Goal: Task Accomplishment & Management: Manage account settings

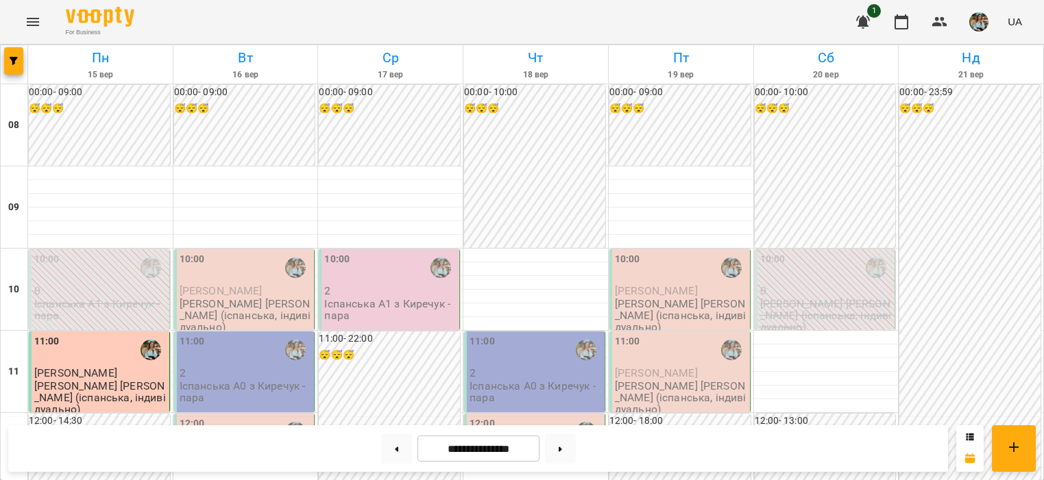
scroll to position [466, 0]
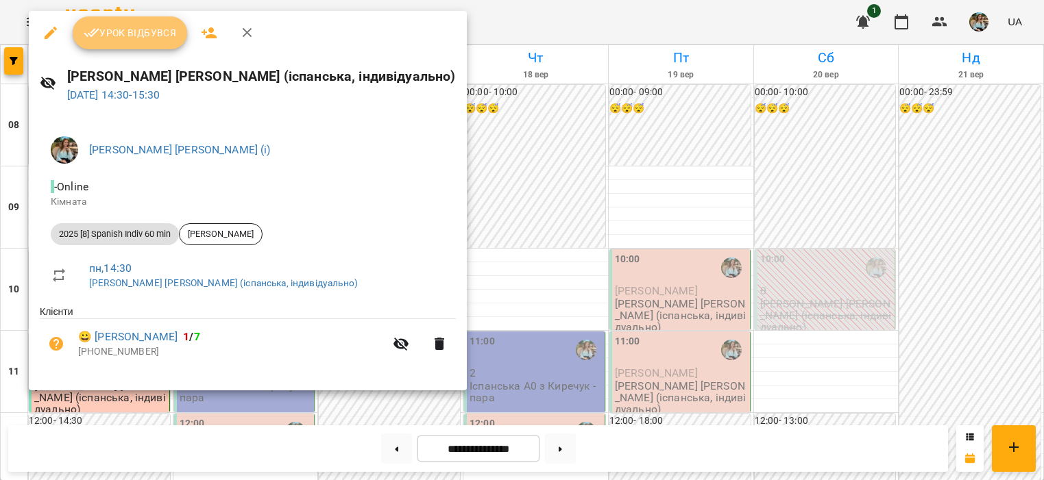
click at [165, 29] on span "Урок відбувся" at bounding box center [130, 33] width 93 height 16
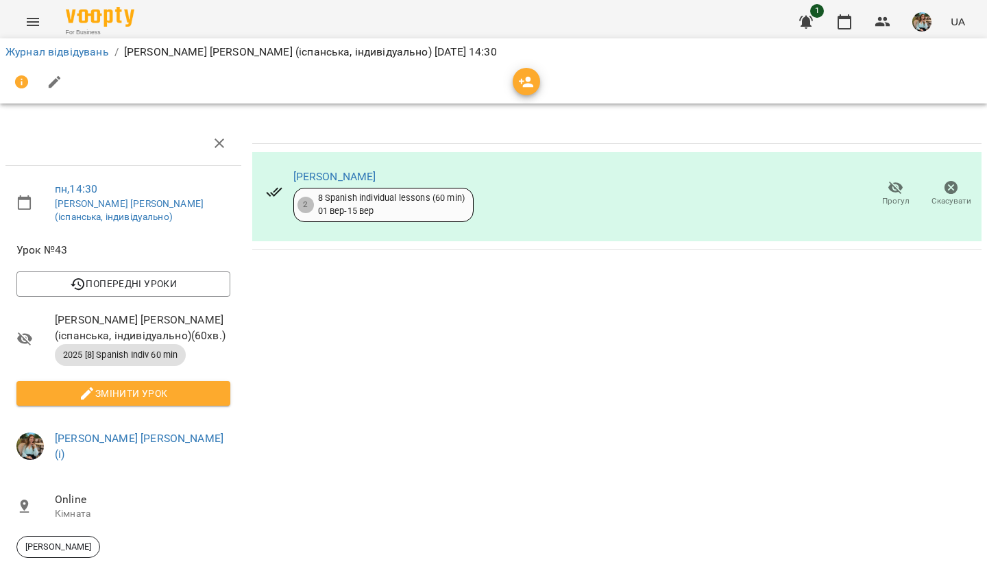
click at [919, 29] on img "button" at bounding box center [921, 21] width 19 height 19
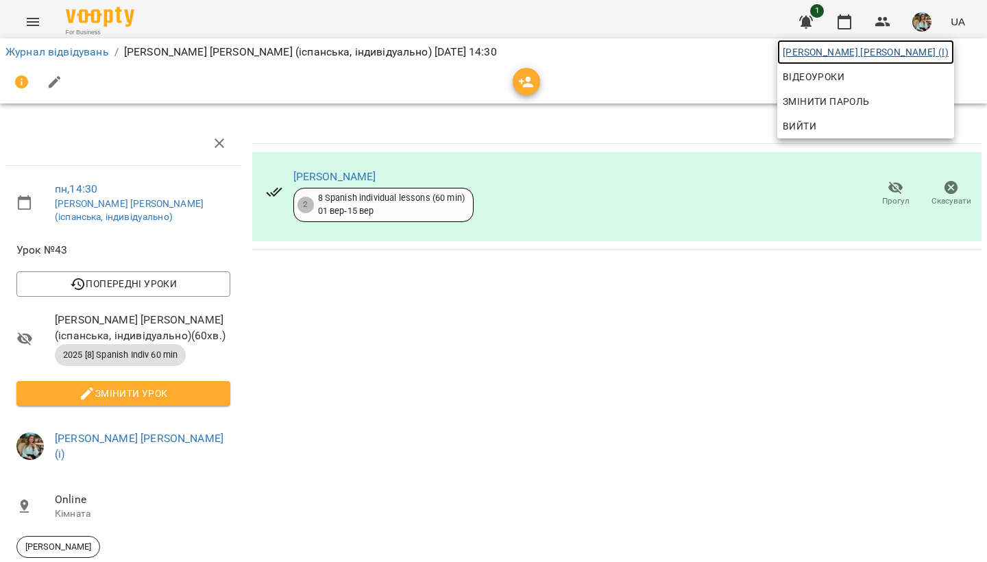
click at [915, 64] on div "[PERSON_NAME] [PERSON_NAME] (і) [PERSON_NAME] Змінити пароль Вийти" at bounding box center [865, 89] width 177 height 99
click at [692, 63] on div at bounding box center [493, 281] width 987 height 562
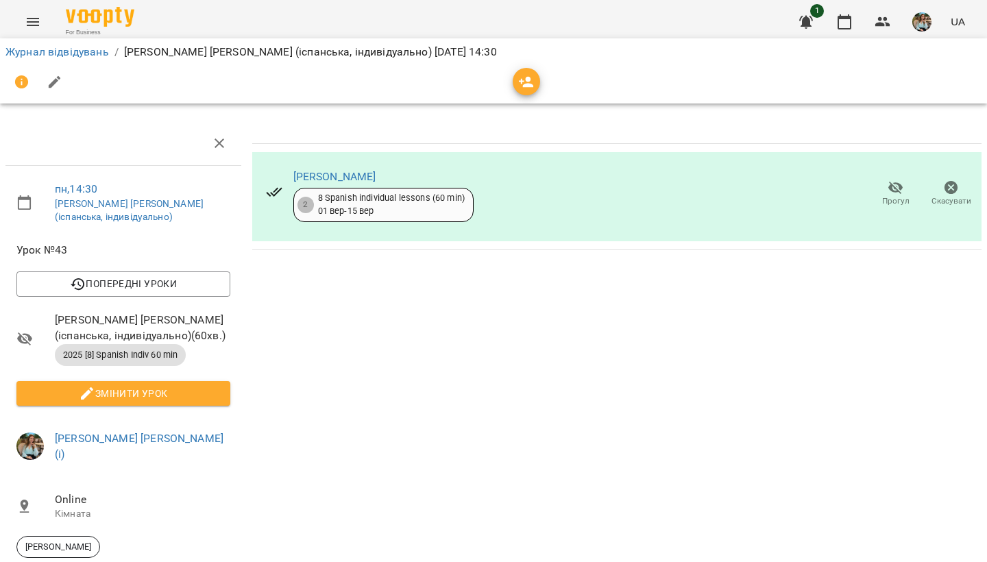
click at [930, 23] on img "button" at bounding box center [921, 21] width 19 height 19
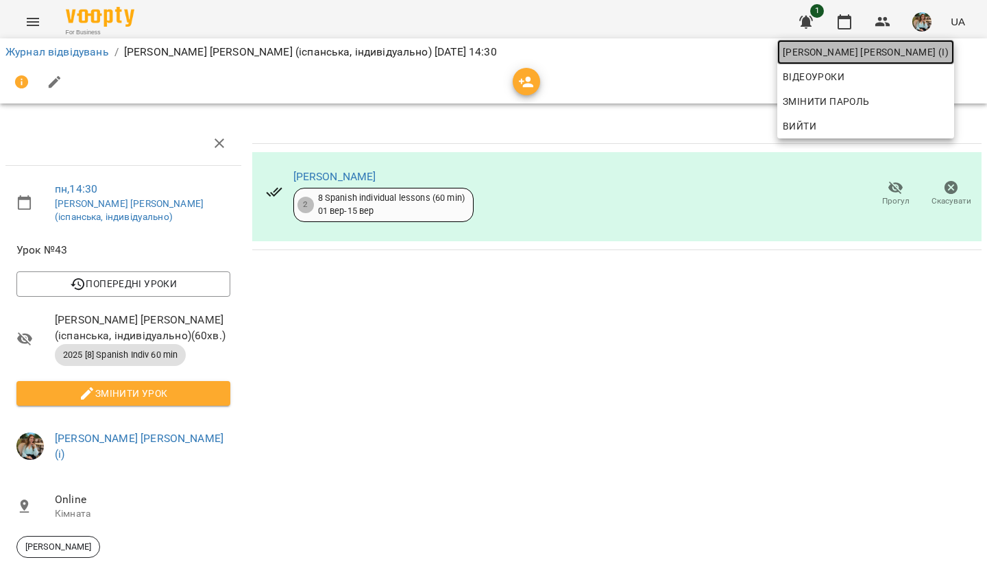
click at [911, 49] on span "[PERSON_NAME] [PERSON_NAME] (і)" at bounding box center [865, 52] width 166 height 16
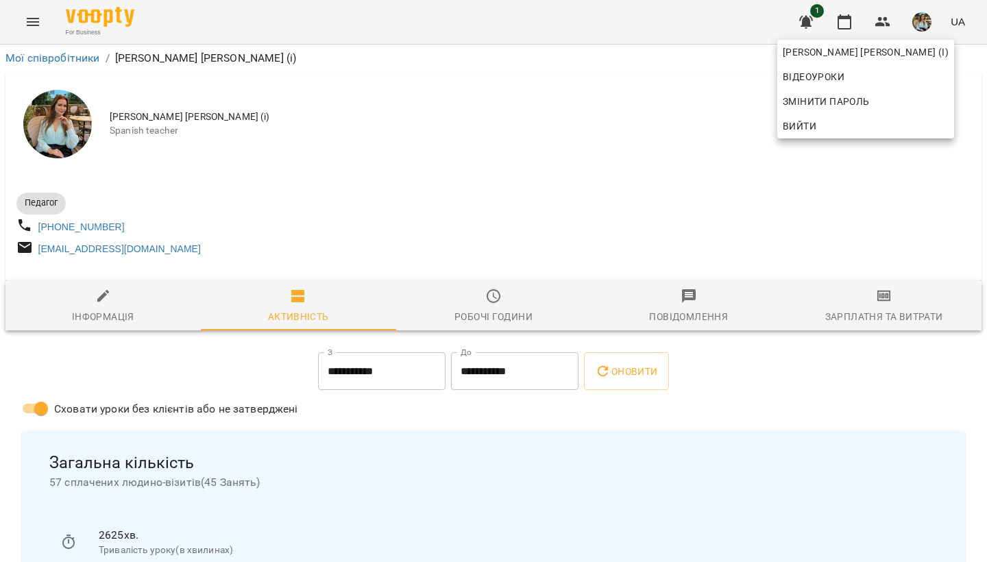
click at [600, 191] on div at bounding box center [493, 281] width 987 height 562
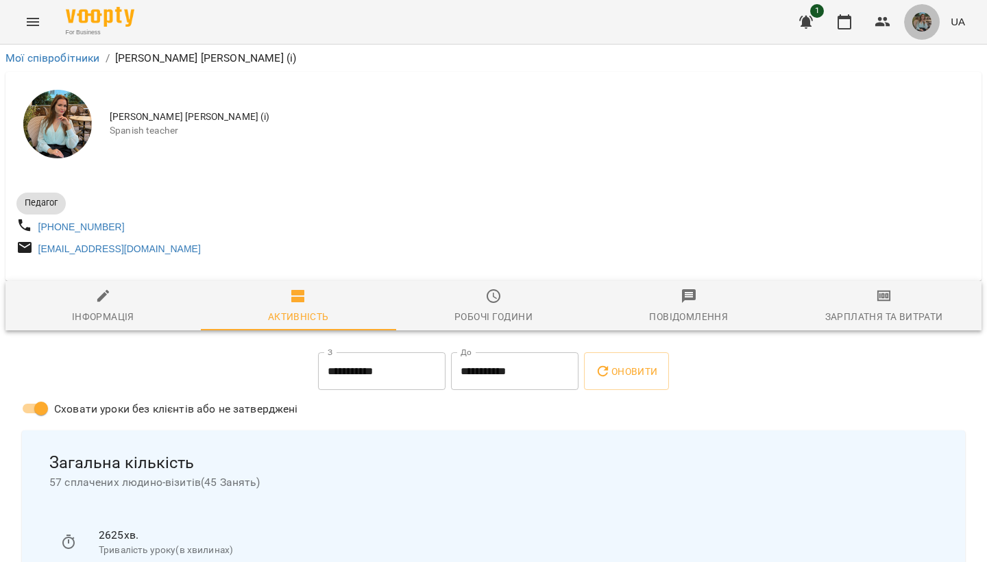
click at [926, 19] on img "button" at bounding box center [921, 21] width 19 height 19
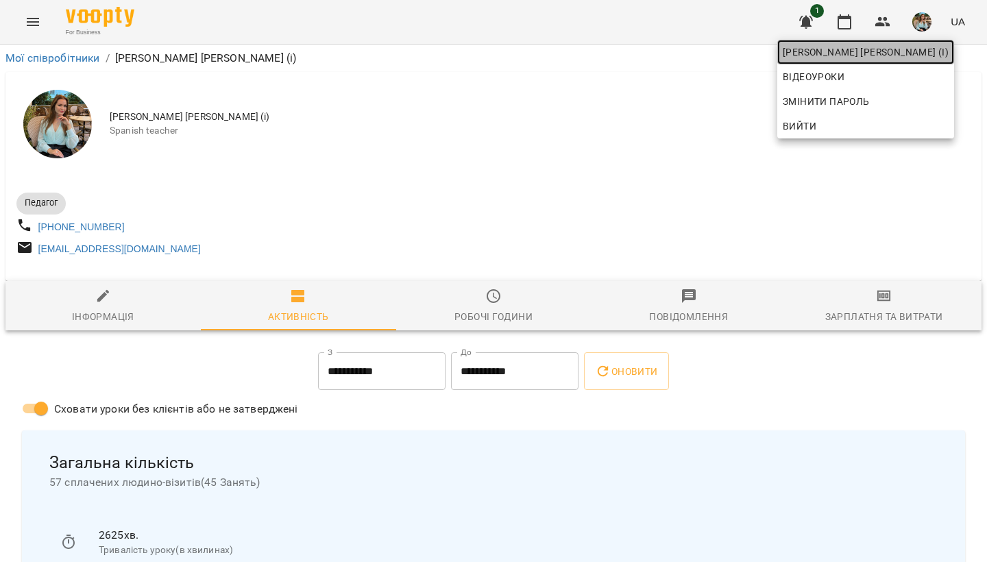
click at [882, 55] on span "[PERSON_NAME] [PERSON_NAME] (і)" at bounding box center [865, 52] width 166 height 16
click at [421, 192] on div at bounding box center [493, 281] width 987 height 562
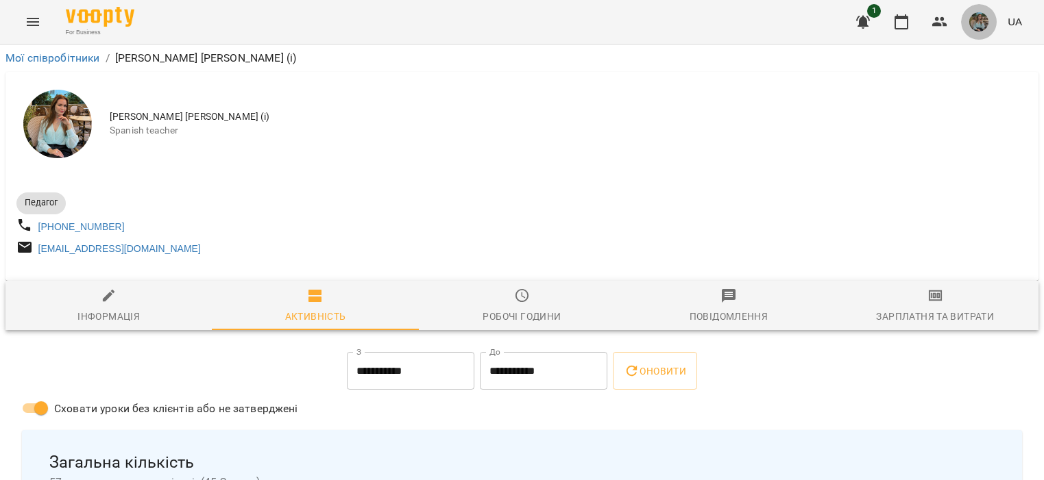
click at [974, 21] on img "button" at bounding box center [978, 21] width 19 height 19
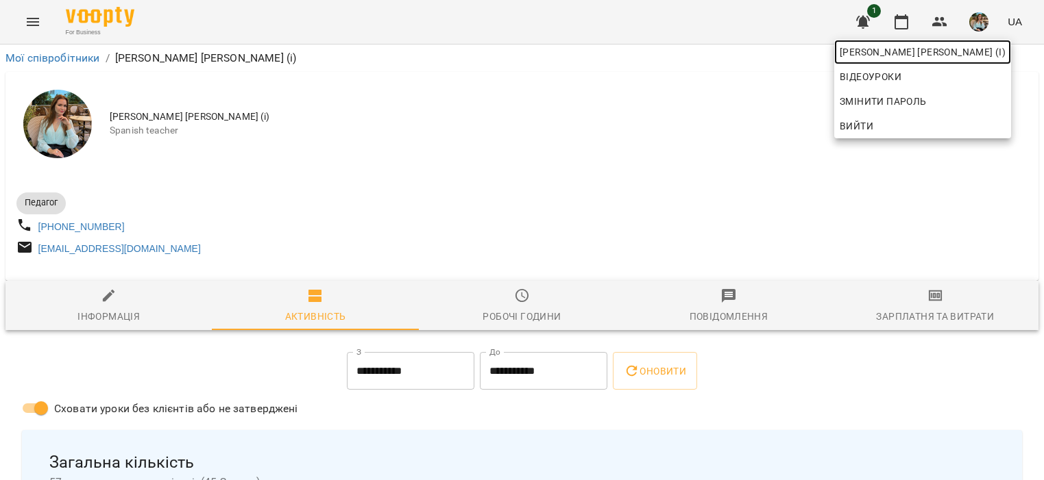
click at [961, 54] on span "[PERSON_NAME] [PERSON_NAME] (і)" at bounding box center [922, 52] width 166 height 16
click at [900, 21] on div at bounding box center [522, 240] width 1044 height 480
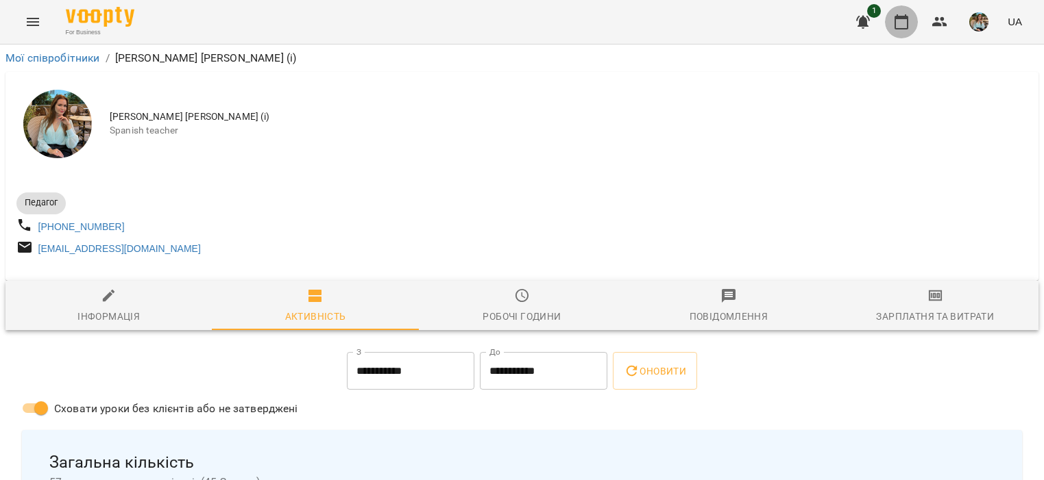
click at [901, 23] on icon "button" at bounding box center [901, 22] width 16 height 16
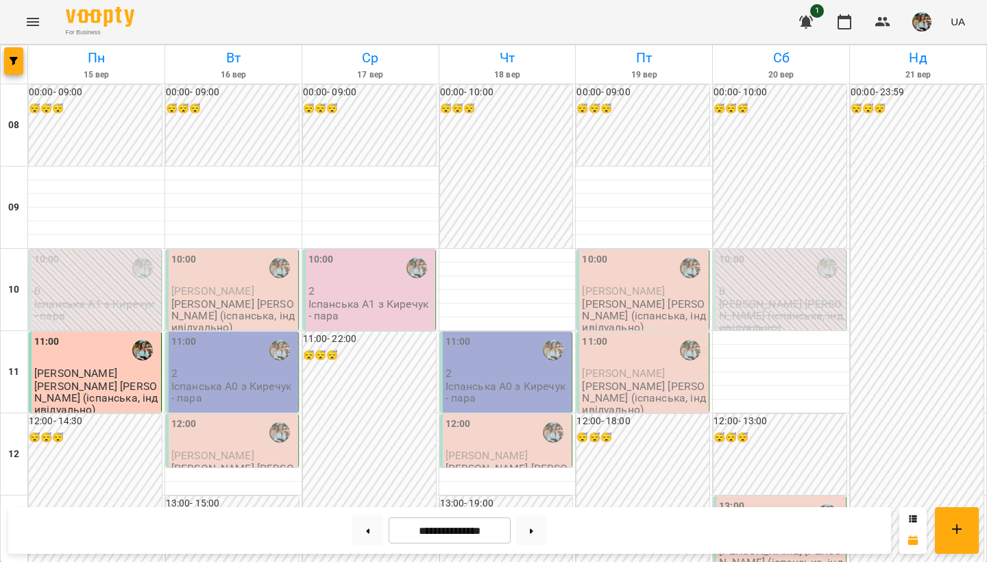
scroll to position [817, 0]
click at [923, 26] on img "button" at bounding box center [921, 21] width 19 height 19
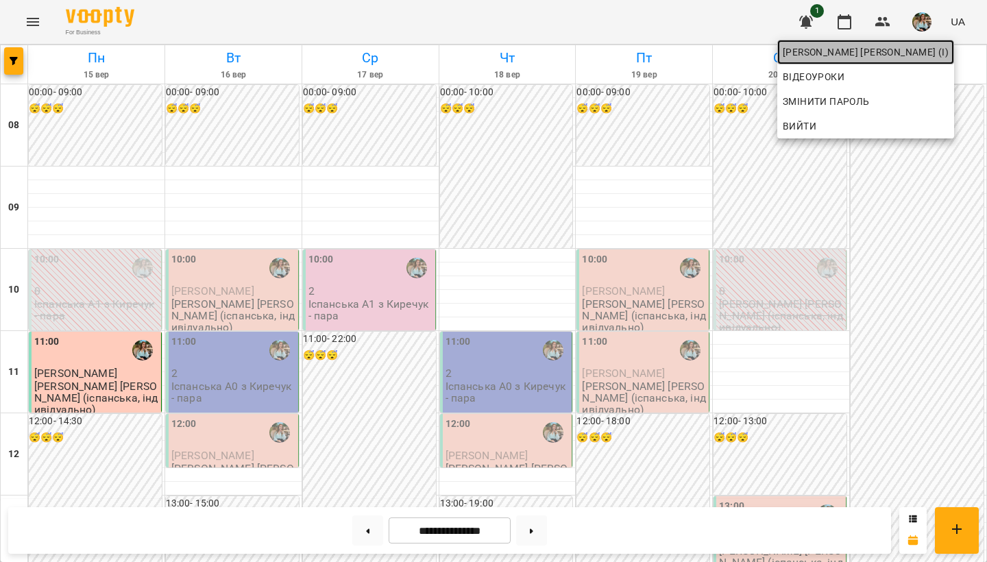
click at [915, 53] on span "[PERSON_NAME] [PERSON_NAME] (і)" at bounding box center [865, 52] width 166 height 16
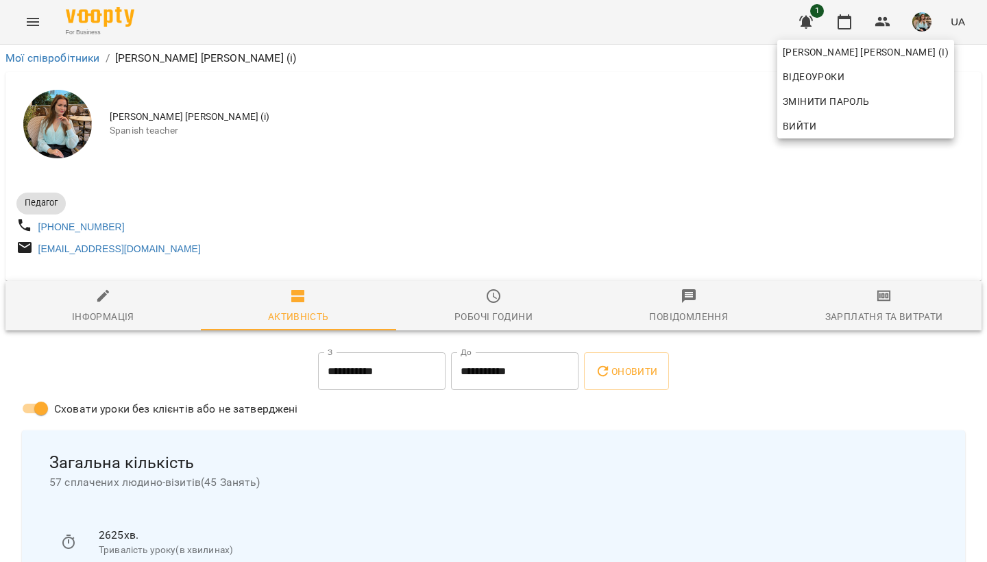
click at [602, 149] on div at bounding box center [493, 281] width 987 height 562
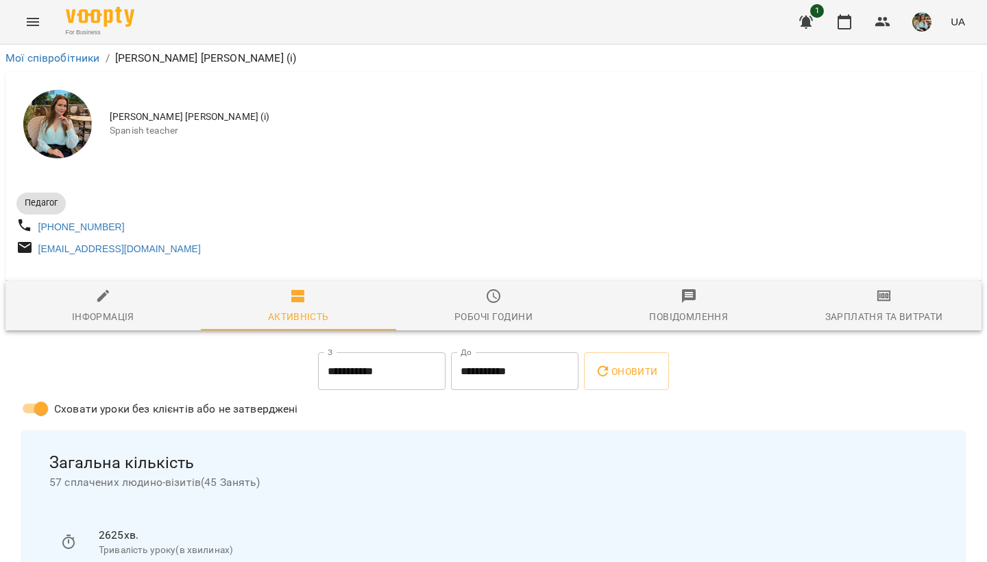
click at [600, 156] on div "[PERSON_NAME] [PERSON_NAME] (і) [DEMOGRAPHIC_DATA] teacher" at bounding box center [493, 124] width 976 height 104
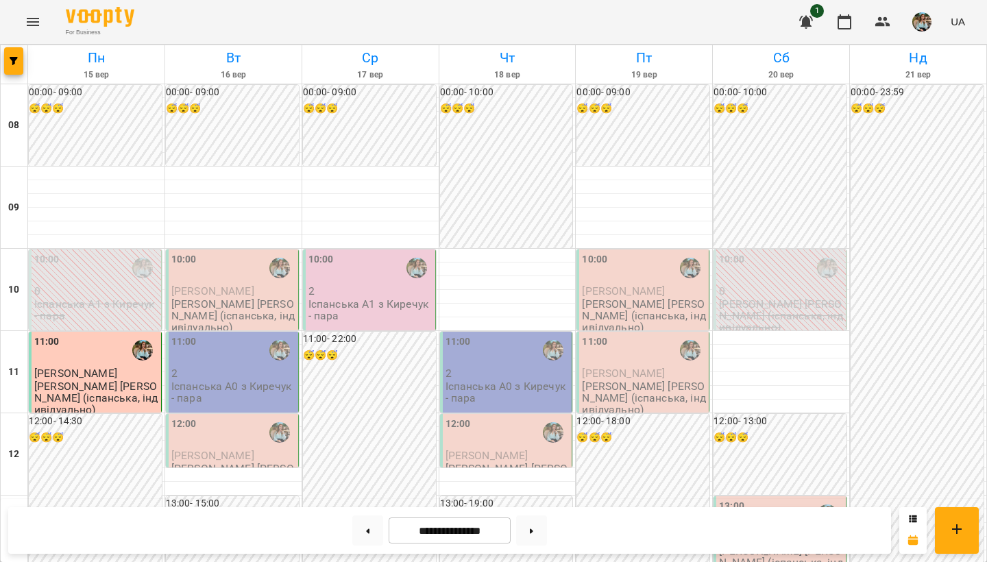
scroll to position [817, 0]
